Goal: Transaction & Acquisition: Purchase product/service

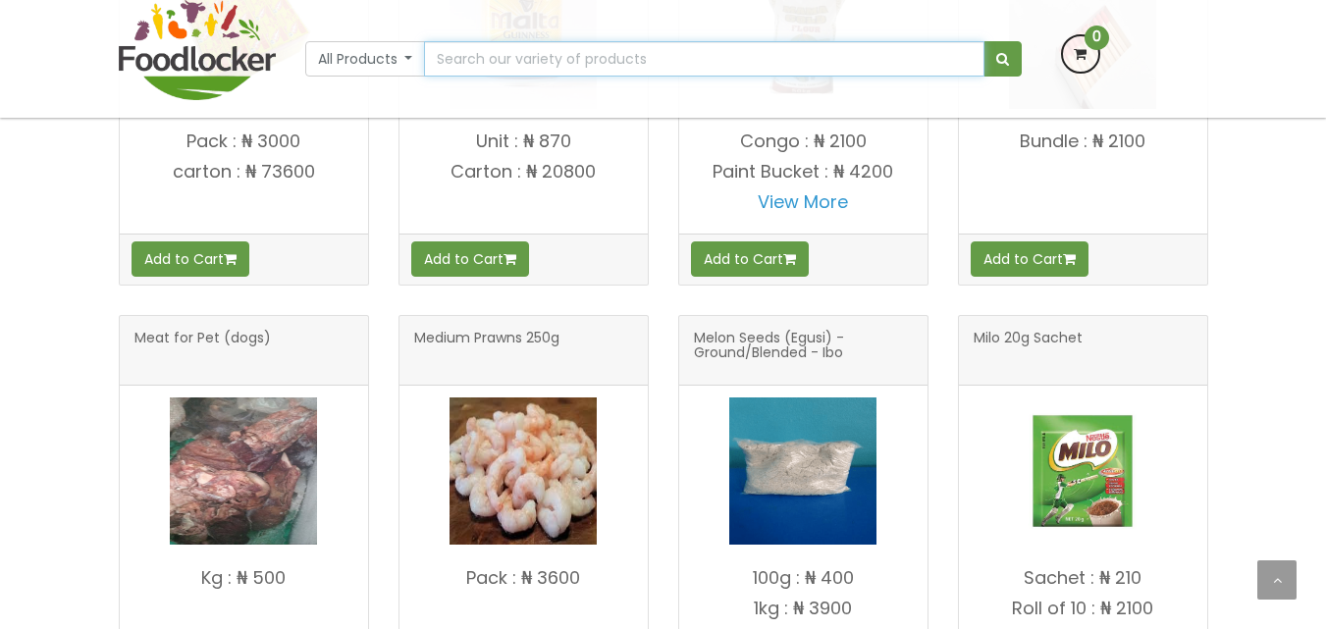
click at [480, 58] on input "text" at bounding box center [704, 58] width 560 height 35
type input "chicken liver"
click at [984, 41] on button "submit" at bounding box center [1003, 58] width 38 height 35
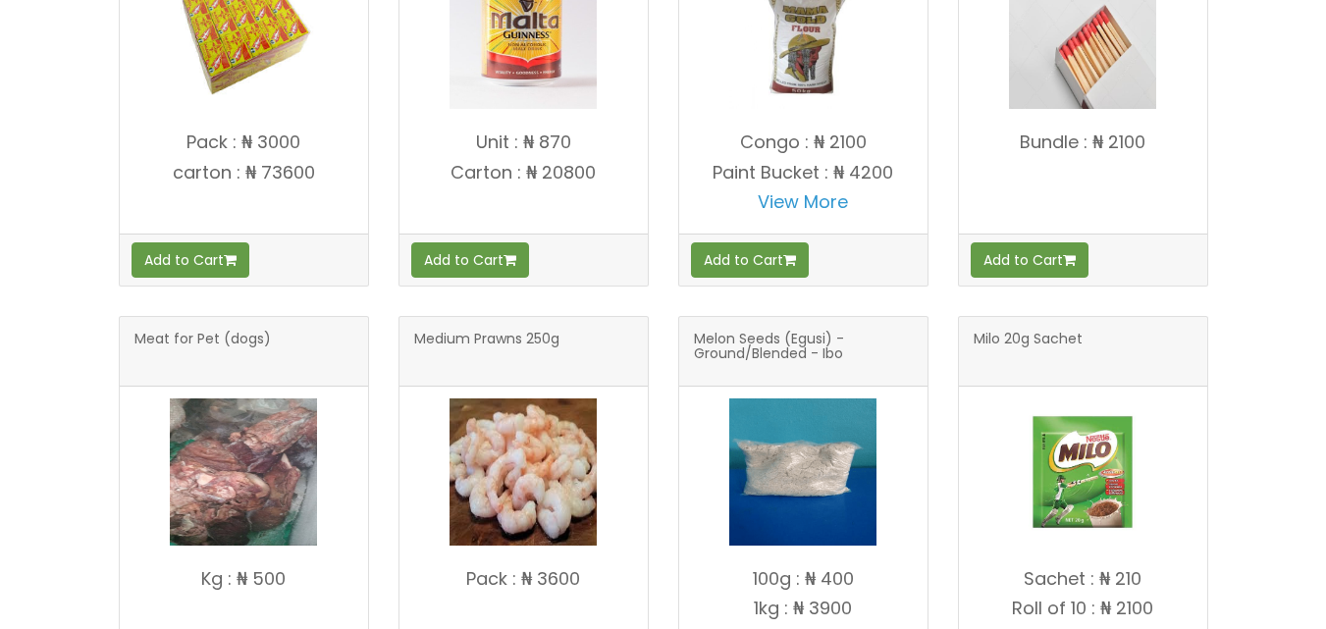
scroll to position [2521, 0]
click at [180, 338] on span "Meat for Pet (dogs)" at bounding box center [203, 351] width 136 height 39
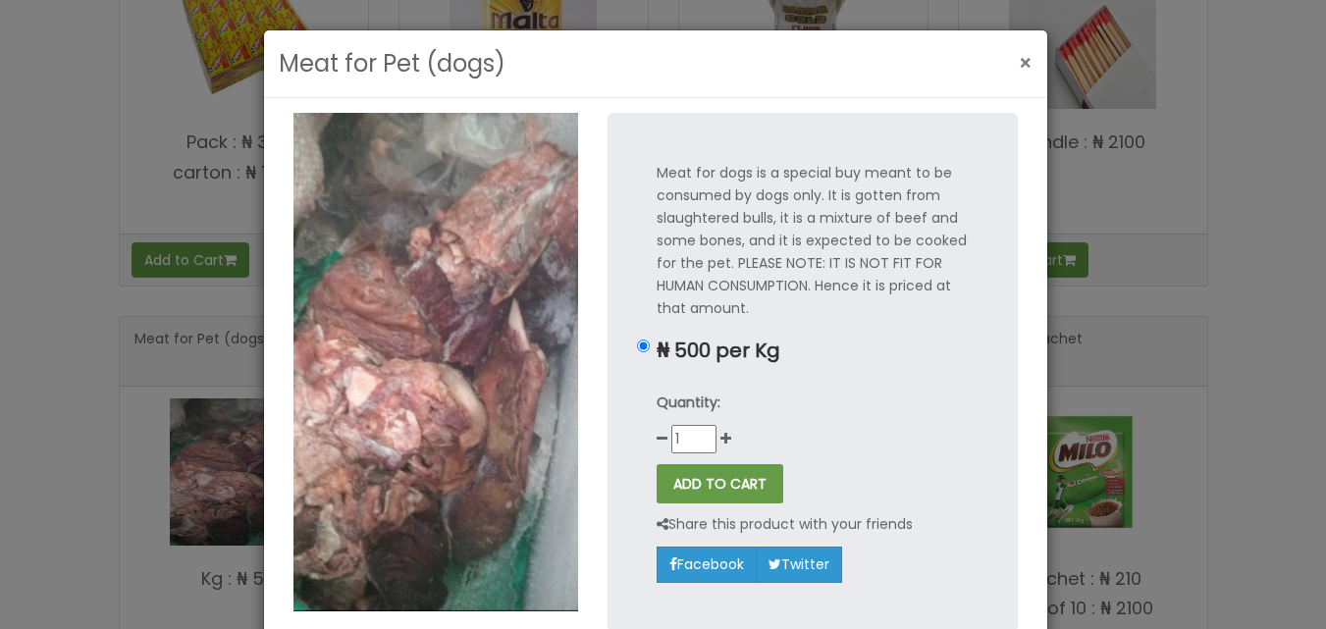
click at [1019, 62] on span "×" at bounding box center [1026, 63] width 14 height 28
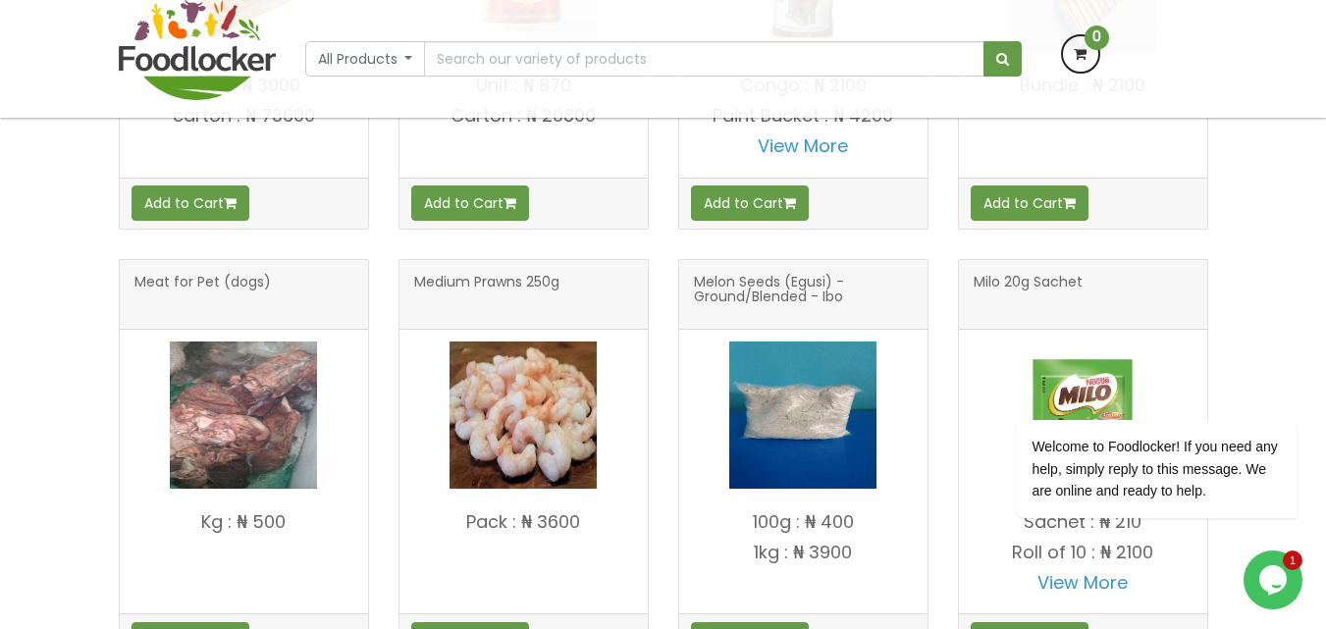
scroll to position [2469, 0]
